Goal: Task Accomplishment & Management: Manage account settings

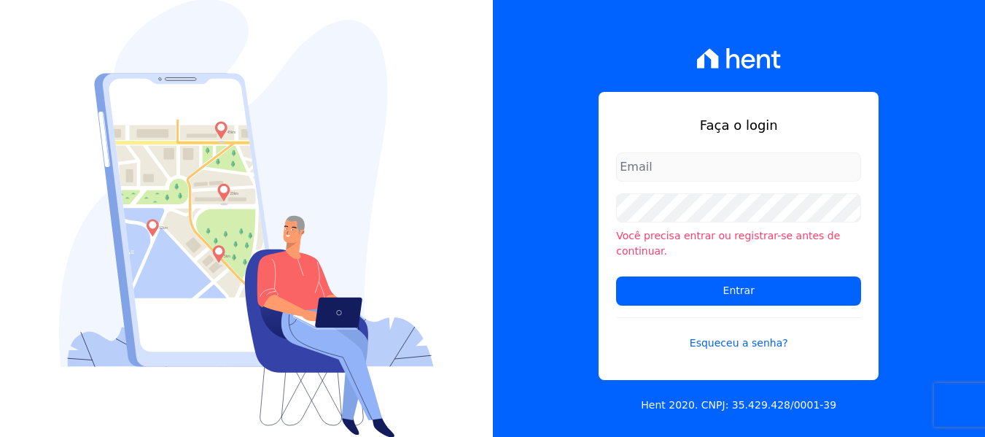
click at [678, 172] on input "email" at bounding box center [738, 166] width 245 height 29
type input "nati@focoempreendimentos.com"
click at [548, 186] on div "Faça o login nati@focoempreendimentos.com Você precisa entrar ou registrar-se a…" at bounding box center [739, 218] width 493 height 437
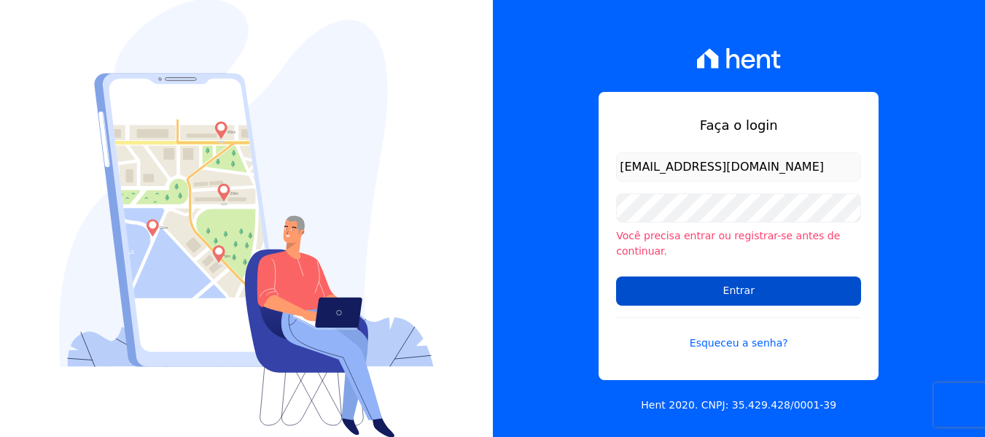
click at [697, 287] on input "Entrar" at bounding box center [738, 290] width 245 height 29
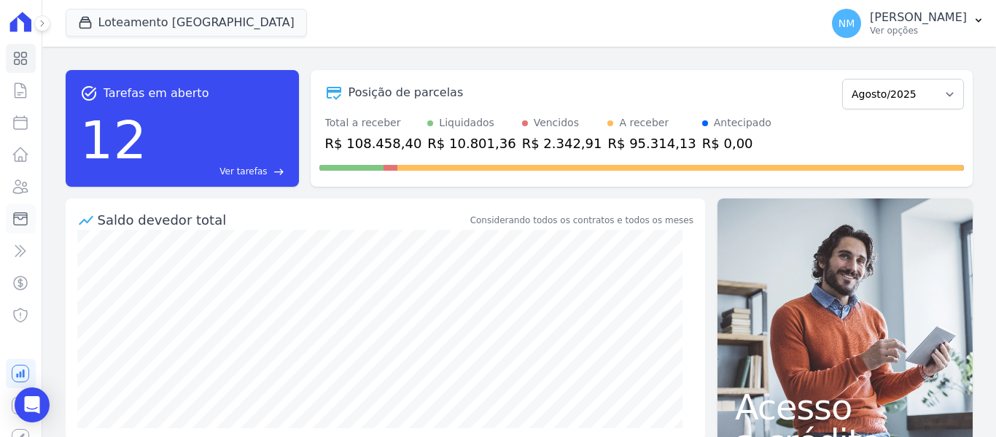
click at [13, 220] on icon at bounding box center [21, 219] width 18 height 18
